Goal: Task Accomplishment & Management: Manage account settings

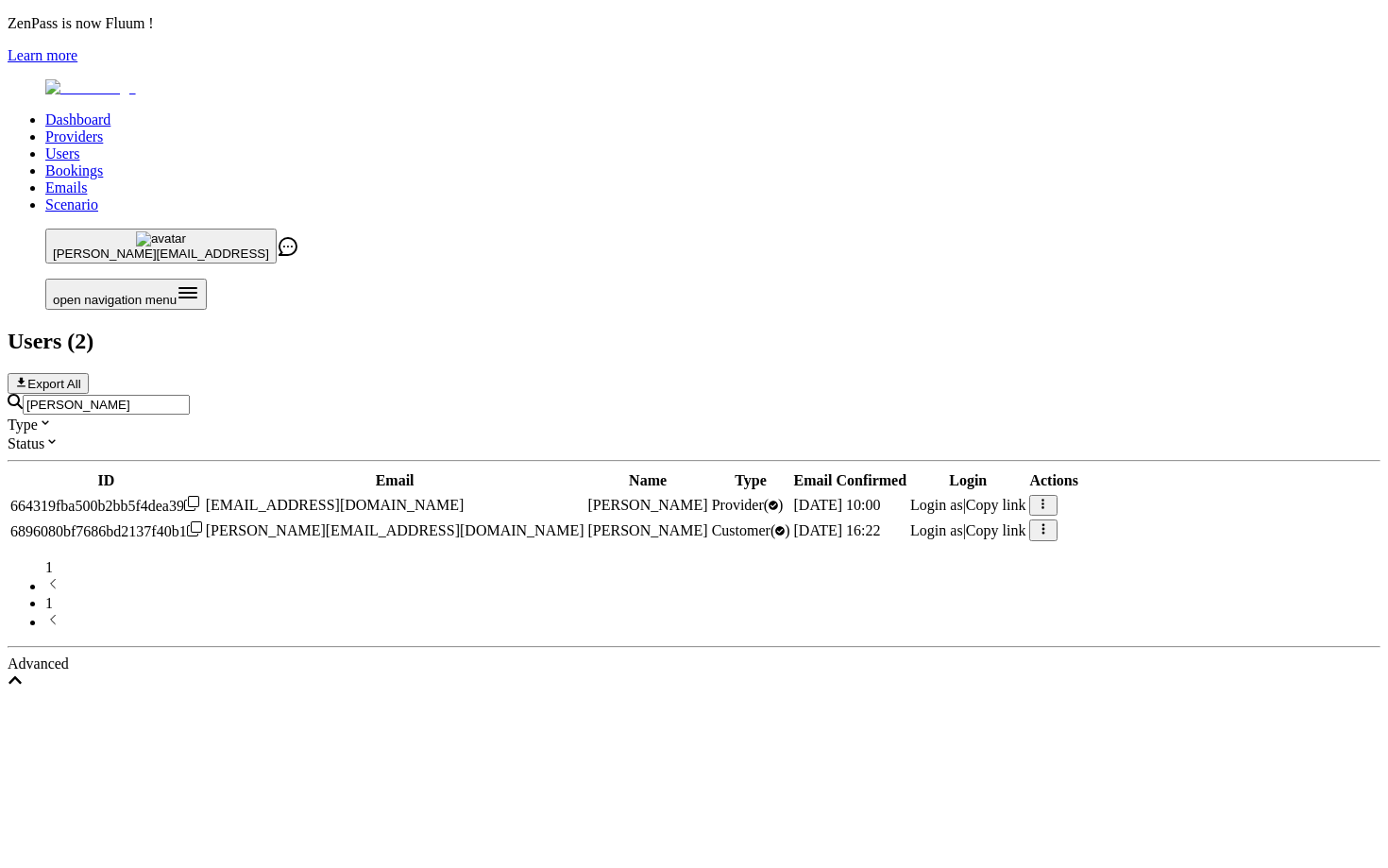
type input "[PERSON_NAME]"
click at [963, 497] on span "Login as" at bounding box center [937, 505] width 53 height 16
